Goal: Information Seeking & Learning: Learn about a topic

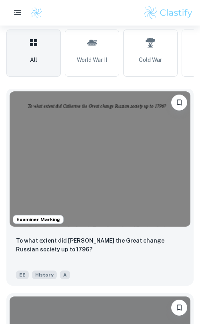
scroll to position [241, 0]
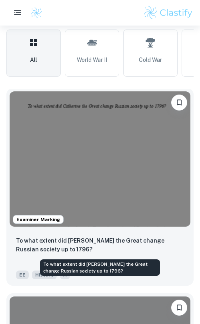
click at [57, 244] on p "To what extent did [PERSON_NAME] the Great change Russian society up to 1796?" at bounding box center [100, 245] width 168 height 18
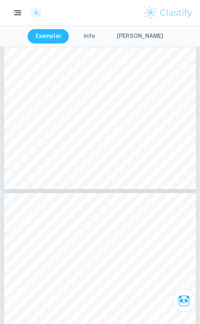
scroll to position [762, 0]
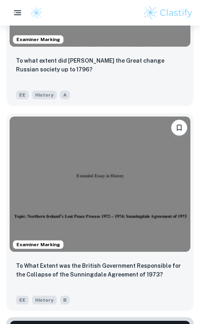
scroll to position [426, 0]
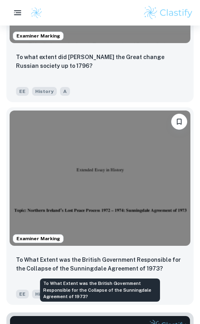
click at [95, 266] on p "To What Extent was the British Government Responsible for the Collapse of the S…" at bounding box center [100, 265] width 168 height 18
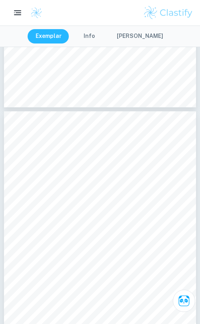
scroll to position [1018, 0]
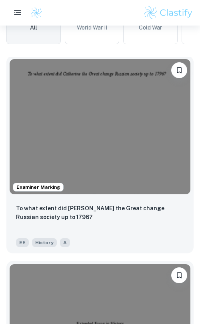
scroll to position [287, 0]
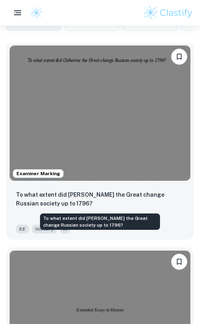
click at [99, 197] on p "To what extent did [PERSON_NAME] the Great change Russian society up to 1796?" at bounding box center [100, 199] width 168 height 18
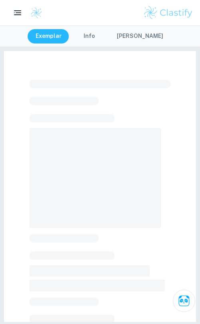
click at [129, 35] on button "[PERSON_NAME]" at bounding box center [140, 36] width 62 height 14
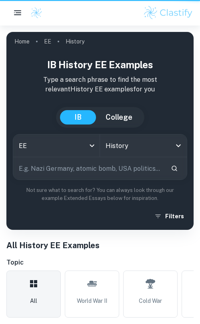
scroll to position [287, 0]
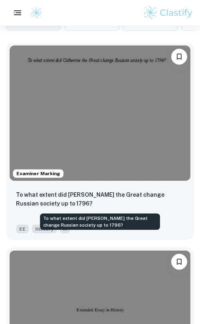
click at [63, 193] on p "To what extent did [PERSON_NAME] the Great change Russian society up to 1796?" at bounding box center [100, 199] width 168 height 18
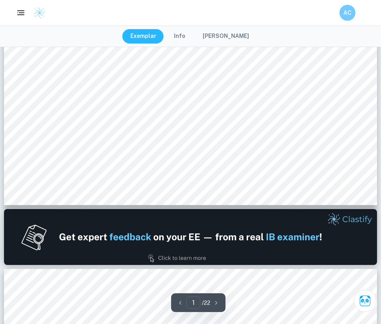
scroll to position [351, 0]
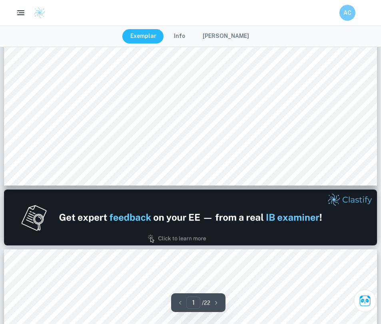
click at [231, 27] on div "Exemplar Info Mark Scheme" at bounding box center [190, 37] width 381 height 22
click at [228, 36] on button "[PERSON_NAME]" at bounding box center [225, 36] width 62 height 14
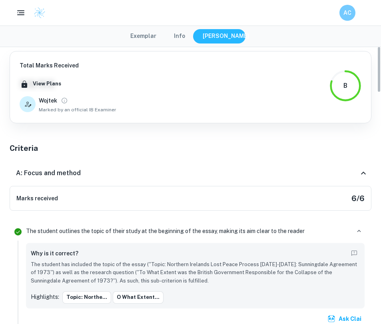
drag, startPoint x: 151, startPoint y: 32, endPoint x: 133, endPoint y: 131, distance: 100.6
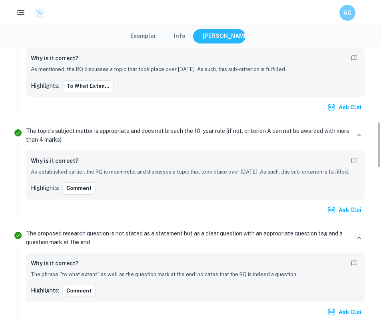
scroll to position [460, 0]
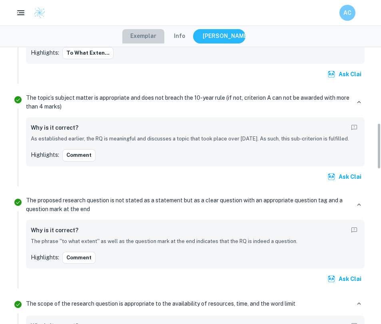
click at [148, 39] on button "Exemplar" at bounding box center [143, 36] width 42 height 14
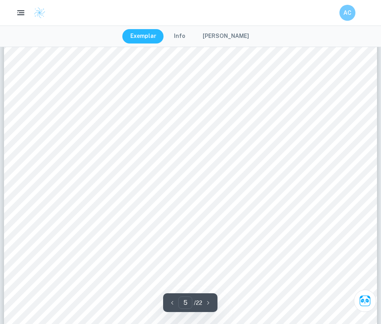
scroll to position [2118, 0]
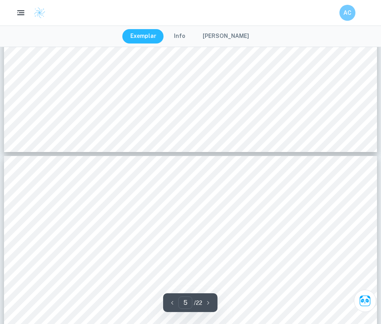
type input "6"
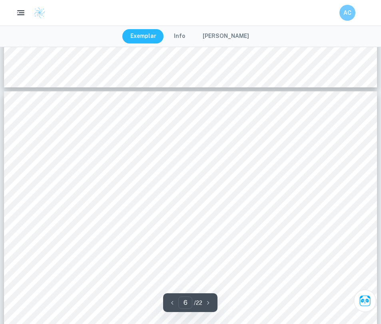
scroll to position [2580, 0]
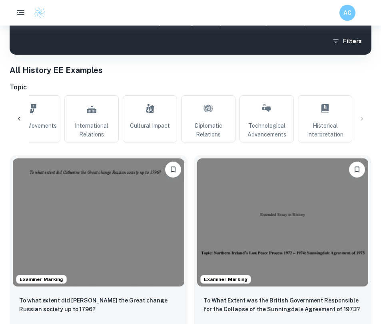
scroll to position [158, 0]
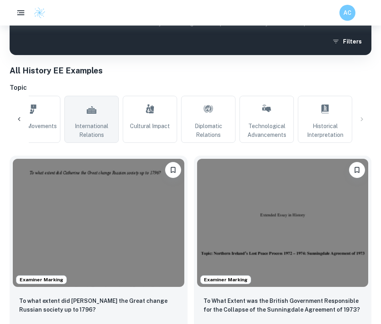
click at [109, 119] on link "International Relations" at bounding box center [91, 119] width 54 height 47
type input "International Relations"
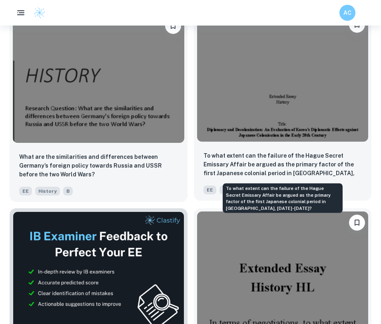
scroll to position [318, 0]
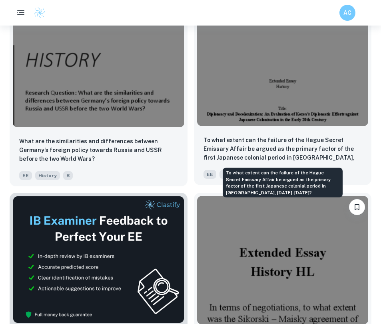
click at [240, 151] on p "To what extent can the failure of the Hague Secret Emissary Affair be argued as…" at bounding box center [282, 149] width 159 height 27
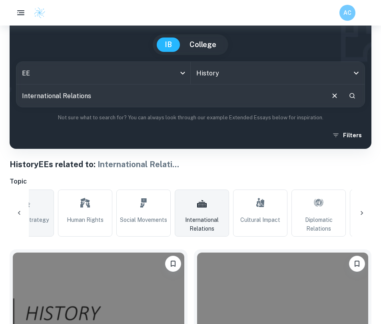
scroll to position [0, 781]
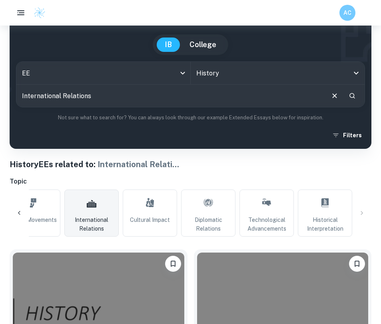
click at [362, 215] on div "All World War II Cold War Civil Rights Movement Soviet Union Imperialism Commun…" at bounding box center [190, 213] width 361 height 47
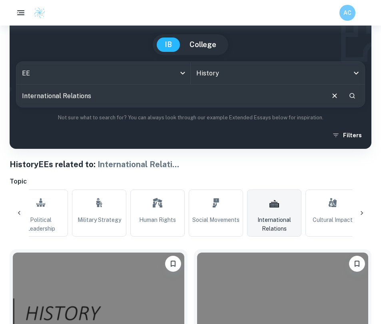
scroll to position [0, 593]
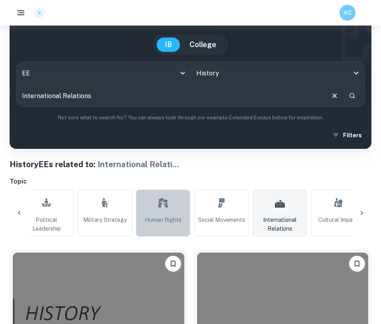
click at [164, 214] on link "Human Rights" at bounding box center [163, 213] width 54 height 47
type input "Human Rights"
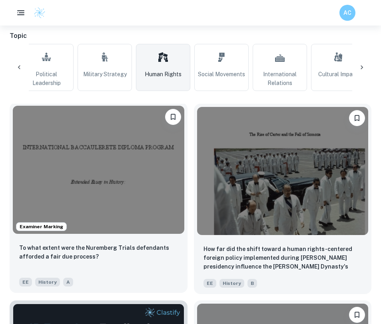
scroll to position [223, 0]
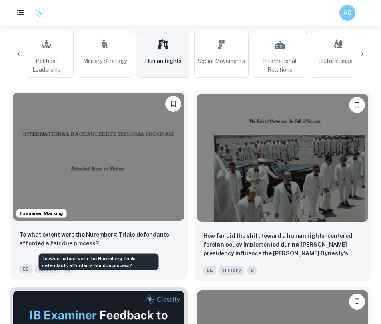
click at [127, 240] on p "To what extent were the Nuremberg Trials defendants afforded a fair due process?" at bounding box center [98, 239] width 159 height 18
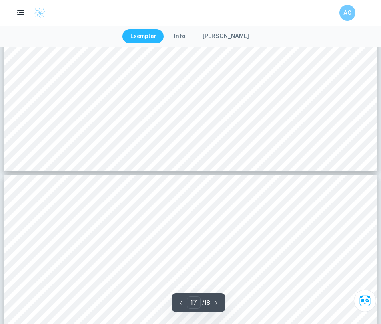
type input "18"
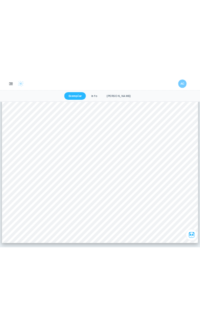
scroll to position [4324, 0]
